Goal: Check status

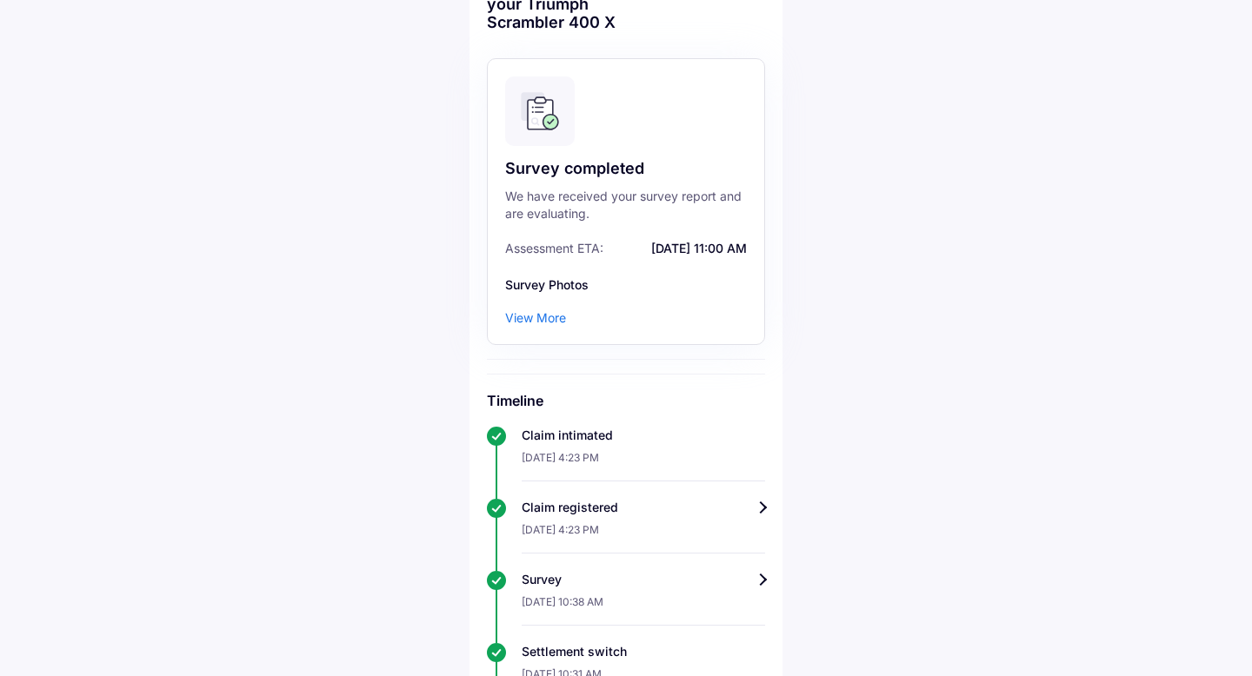
scroll to position [127, 0]
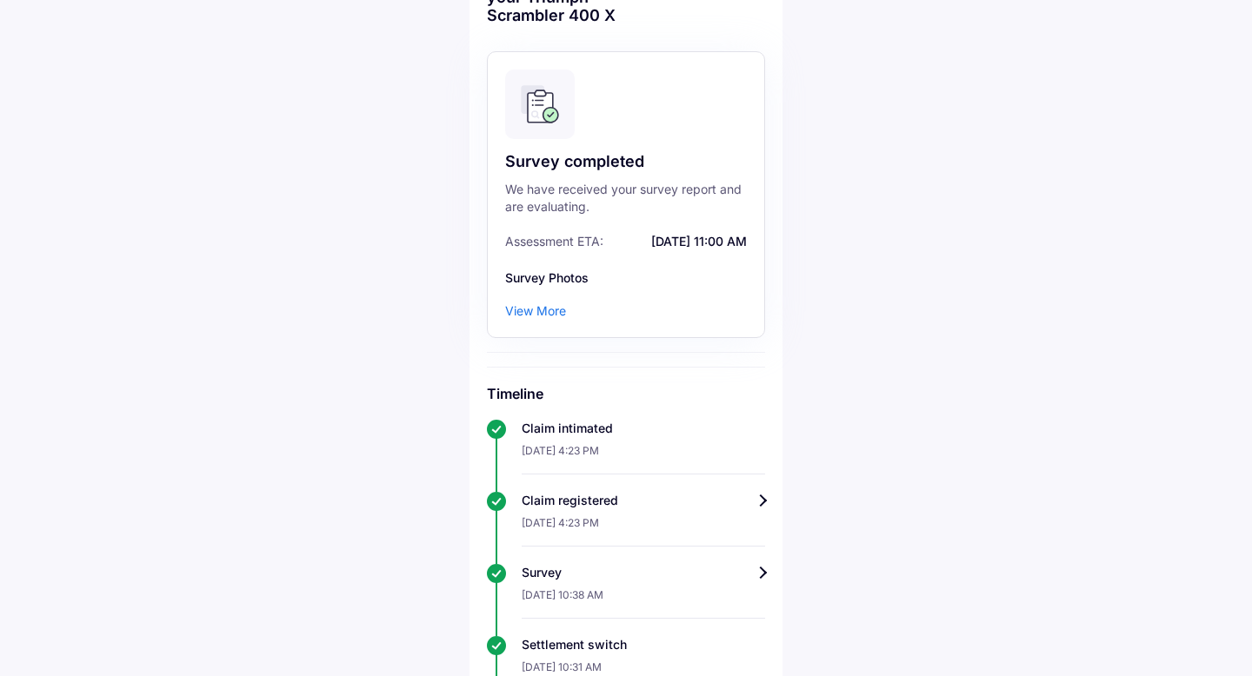
click at [534, 311] on div "View More" at bounding box center [535, 310] width 61 height 17
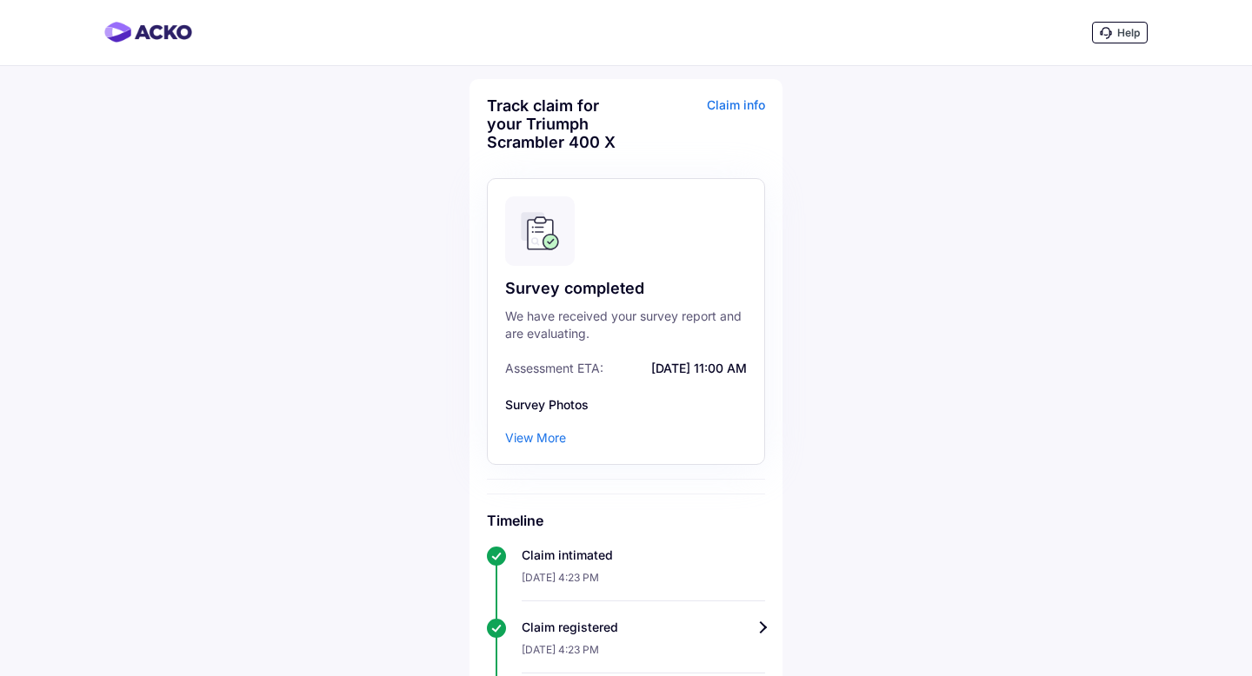
click at [760, 116] on div "Claim info" at bounding box center [697, 130] width 135 height 68
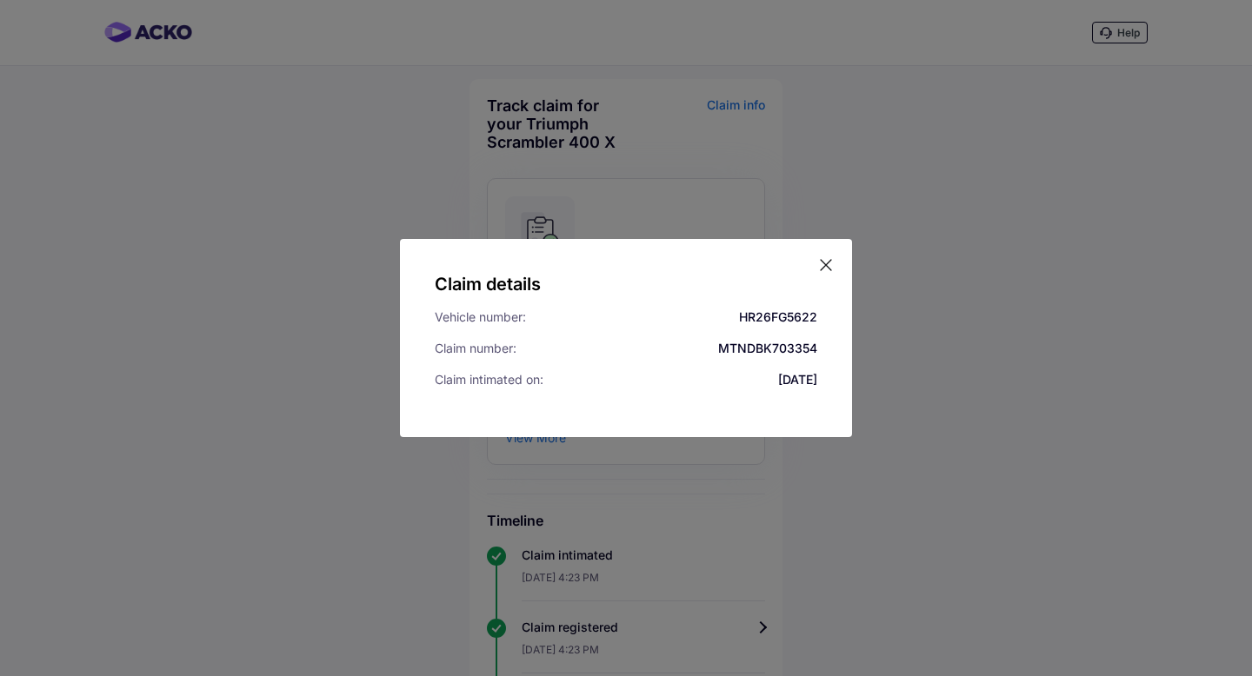
click at [835, 262] on div "Claim details Vehicle number: HR26FG5622 Claim number: MTNDBK703354 Claim intim…" at bounding box center [626, 338] width 452 height 198
click at [827, 270] on icon at bounding box center [825, 264] width 17 height 17
